Goal: Navigation & Orientation: Find specific page/section

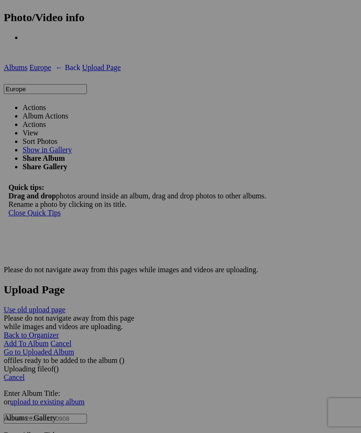
scroll to position [2075, 0]
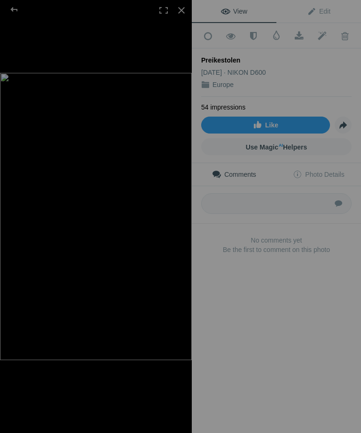
click at [162, 1] on div at bounding box center [163, 10] width 21 height 21
click at [160, 6] on div at bounding box center [163, 10] width 21 height 21
click at [15, 4] on div at bounding box center [14, 9] width 34 height 19
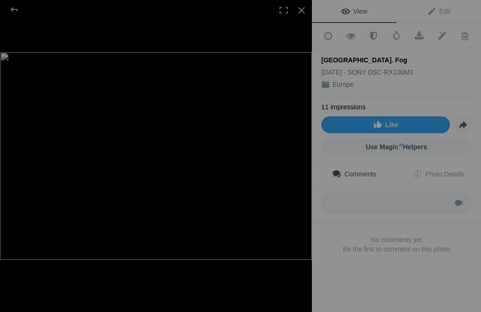
scroll to position [1278, 0]
click at [12, 8] on div at bounding box center [14, 9] width 34 height 19
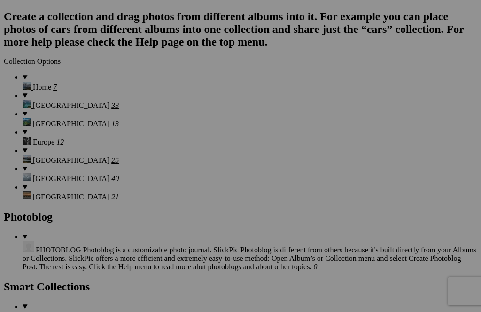
scroll to position [1332, 0]
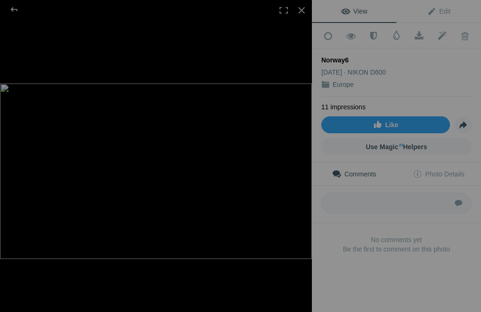
click at [14, 2] on div at bounding box center [14, 9] width 34 height 19
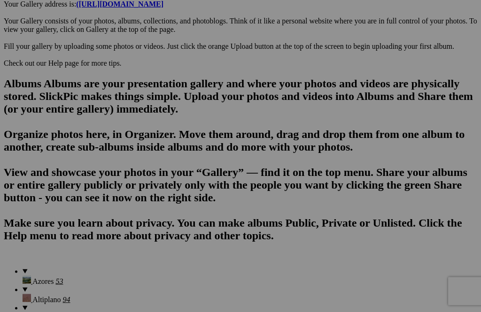
scroll to position [578, 0]
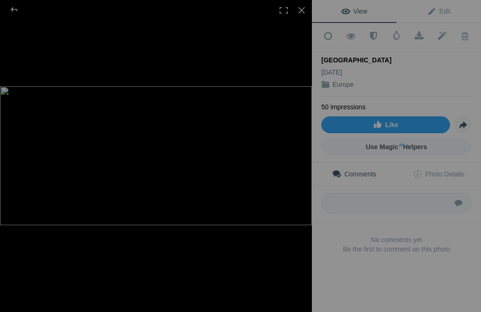
click at [15, 6] on div at bounding box center [14, 9] width 34 height 19
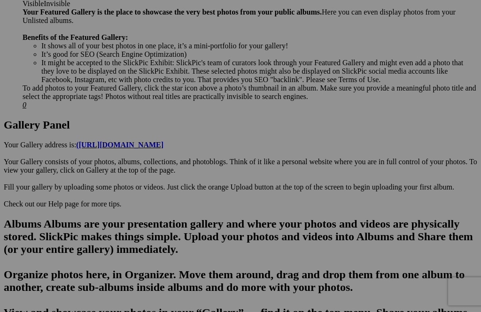
scroll to position [439, 0]
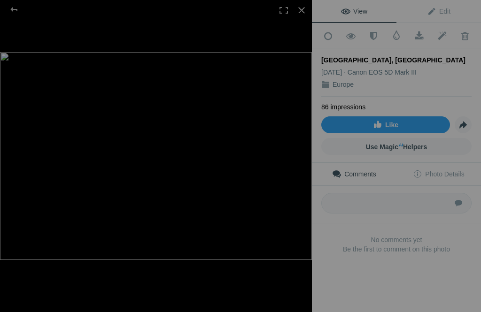
click at [13, 6] on div at bounding box center [14, 9] width 34 height 19
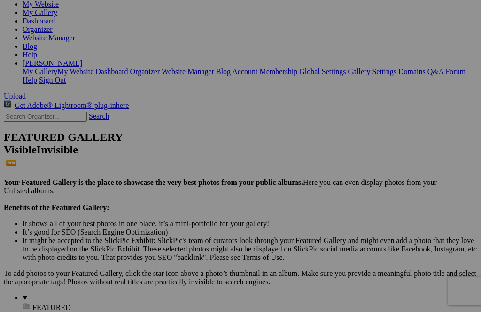
scroll to position [85, 0]
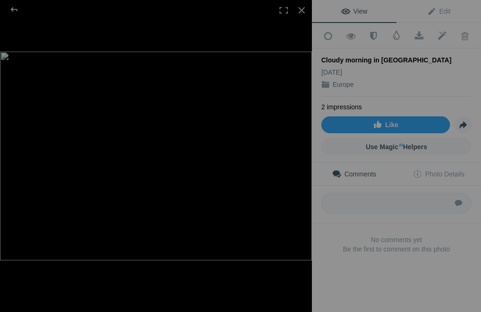
click at [15, 6] on div at bounding box center [14, 9] width 34 height 19
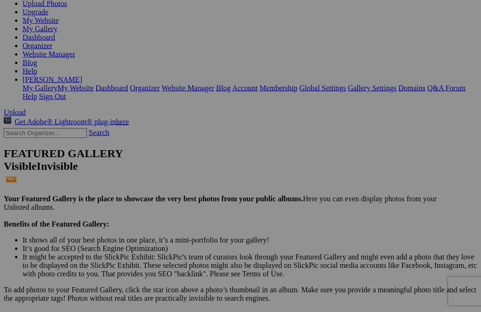
scroll to position [125, 0]
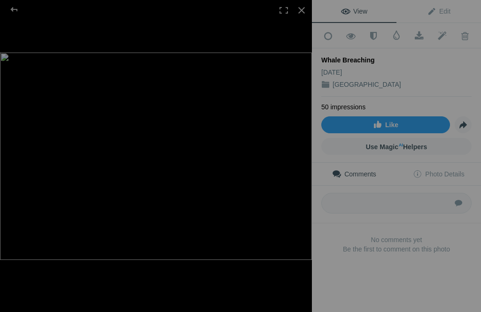
click at [297, 134] on img at bounding box center [156, 157] width 312 height 208
click at [304, 135] on img at bounding box center [156, 157] width 312 height 208
click at [296, 144] on img at bounding box center [156, 157] width 312 height 208
click at [59, 161] on img at bounding box center [156, 157] width 312 height 208
click at [286, 142] on img at bounding box center [156, 157] width 312 height 208
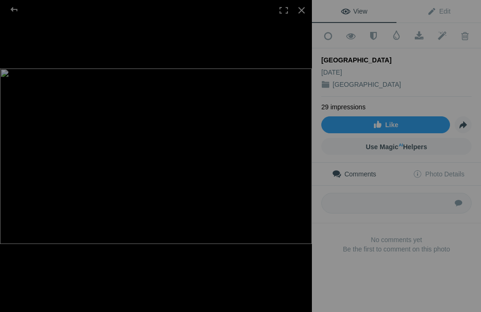
click at [18, 5] on div at bounding box center [14, 9] width 34 height 19
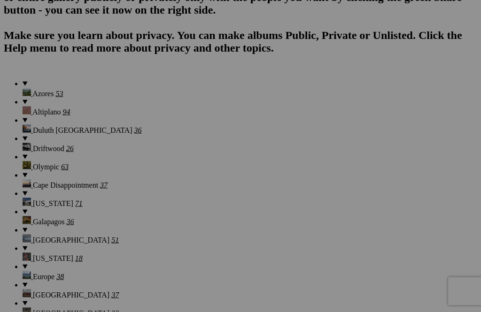
scroll to position [778, 0]
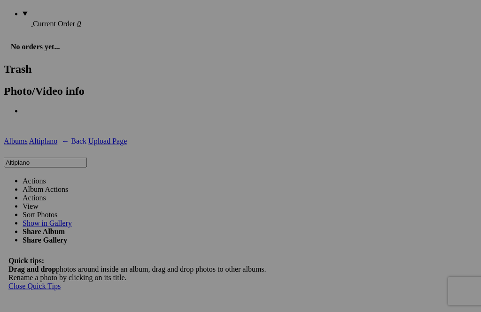
scroll to position [1849, 0]
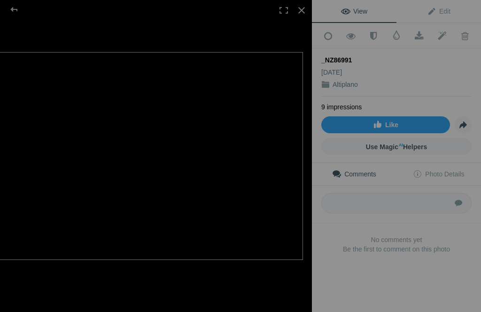
click at [224, 222] on img at bounding box center [147, 156] width 312 height 208
click at [14, 5] on div at bounding box center [14, 9] width 34 height 19
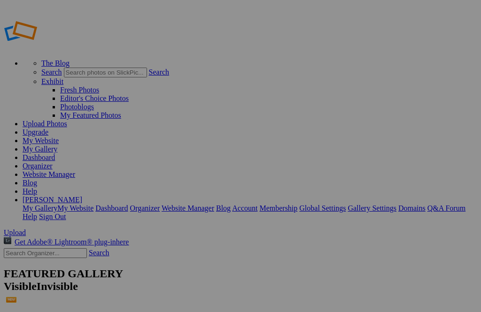
click at [82, 196] on link "[PERSON_NAME]" at bounding box center [53, 200] width 60 height 8
click at [66, 213] on link "Sign Out" at bounding box center [52, 217] width 27 height 8
